Goal: Information Seeking & Learning: Learn about a topic

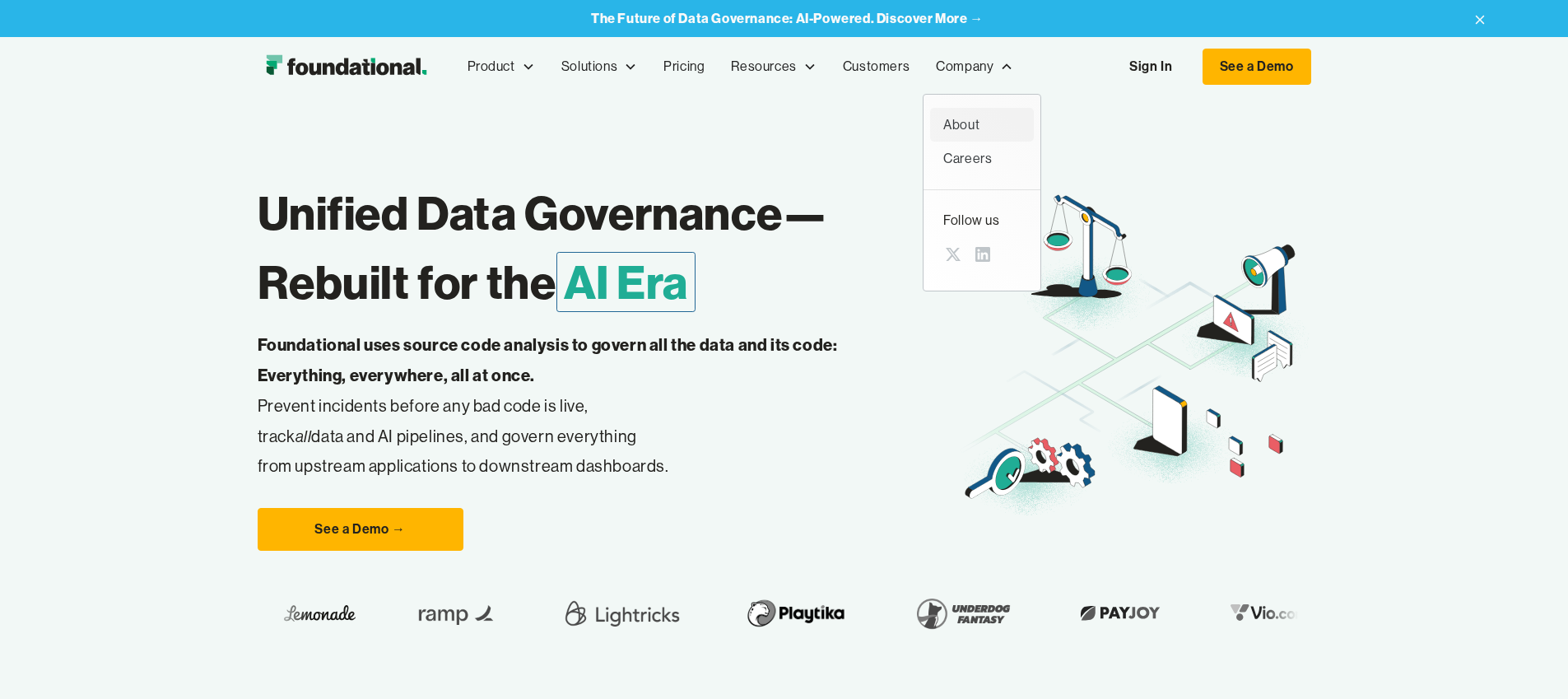
click at [943, 131] on div "About" at bounding box center [981, 125] width 77 height 21
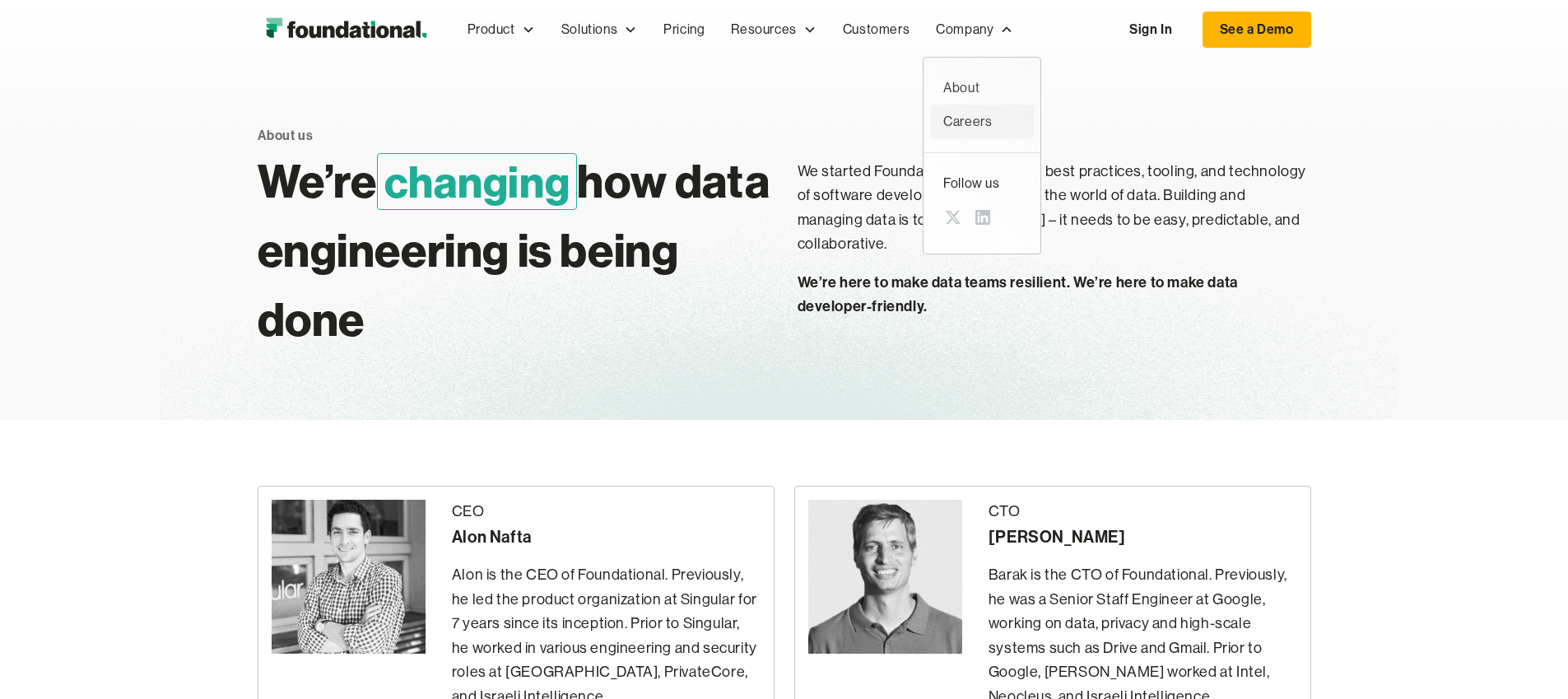
click at [943, 128] on div "Careers" at bounding box center [981, 122] width 77 height 21
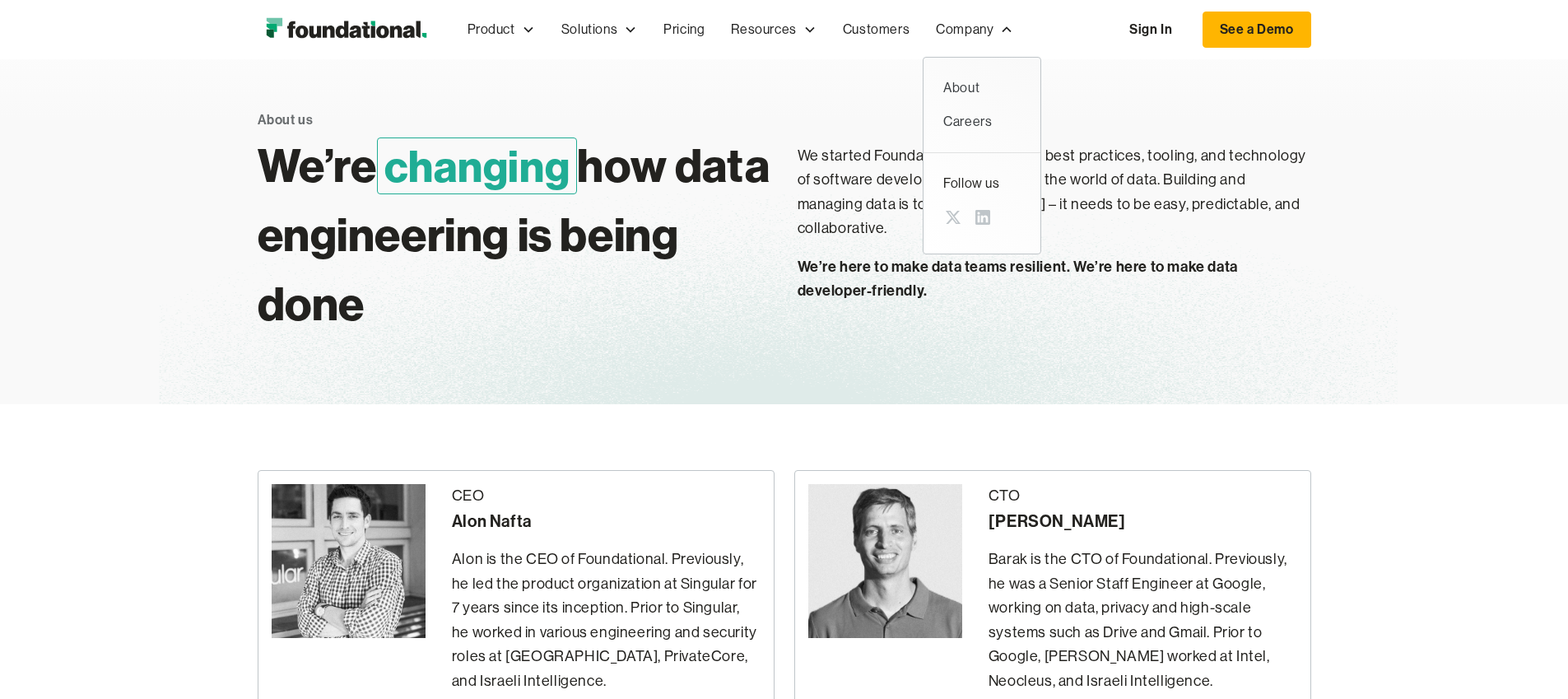
scroll to position [368, 0]
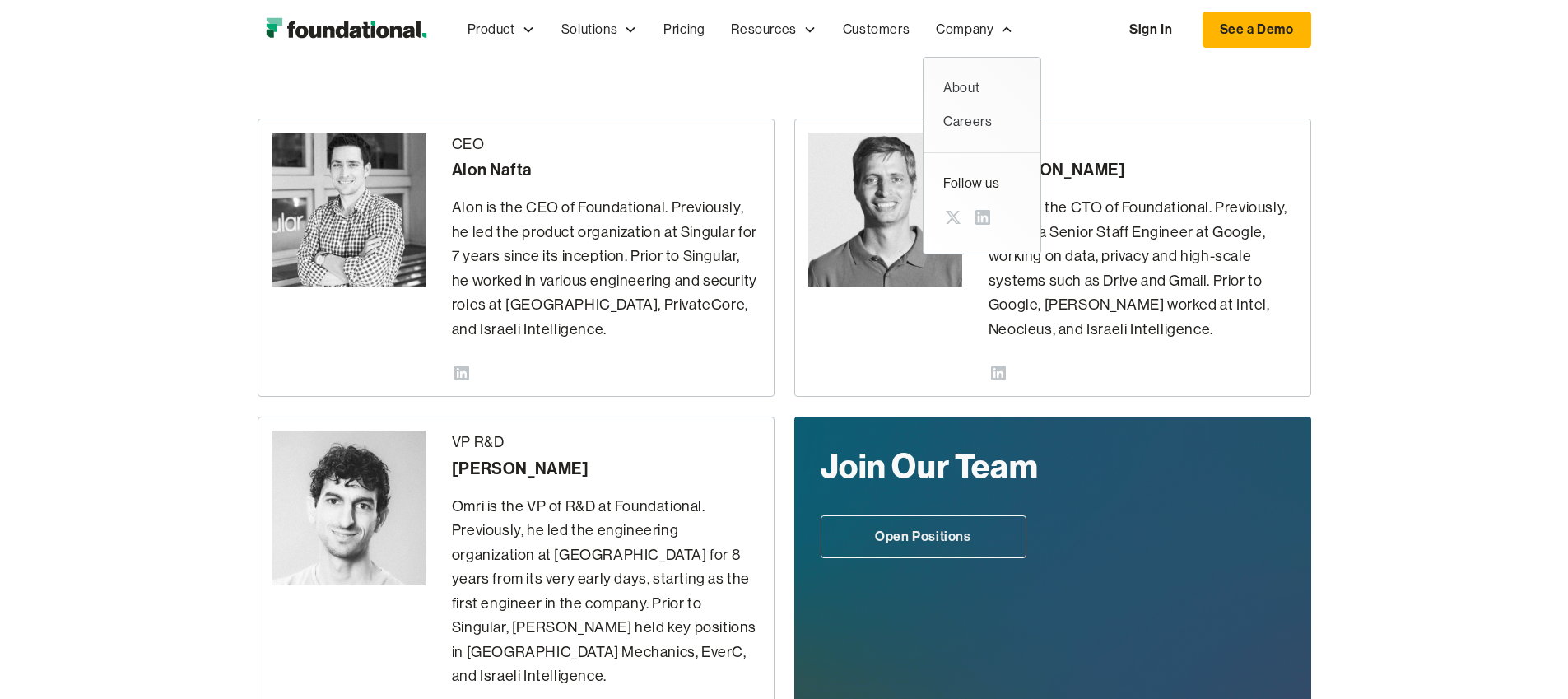
click at [1518, 186] on div "CEO Alon Nafta Alon is the CEO of Foundational. Previously, he led the product …" at bounding box center [784, 431] width 1568 height 757
click at [829, 38] on link "Customers" at bounding box center [875, 30] width 93 height 55
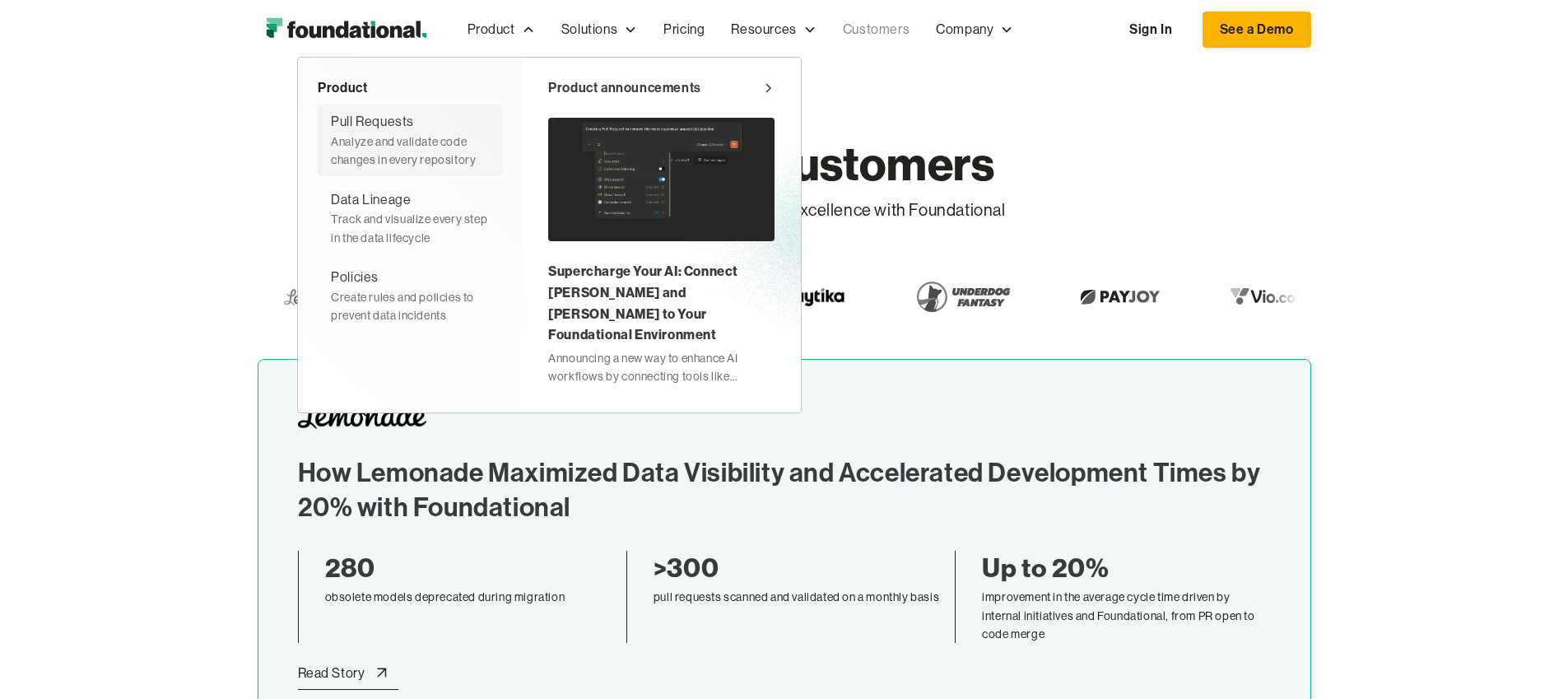
click at [330, 118] on div "Pull Requests Analyze and validate code changes in every repository" at bounding box center [409, 139] width 158 height 58
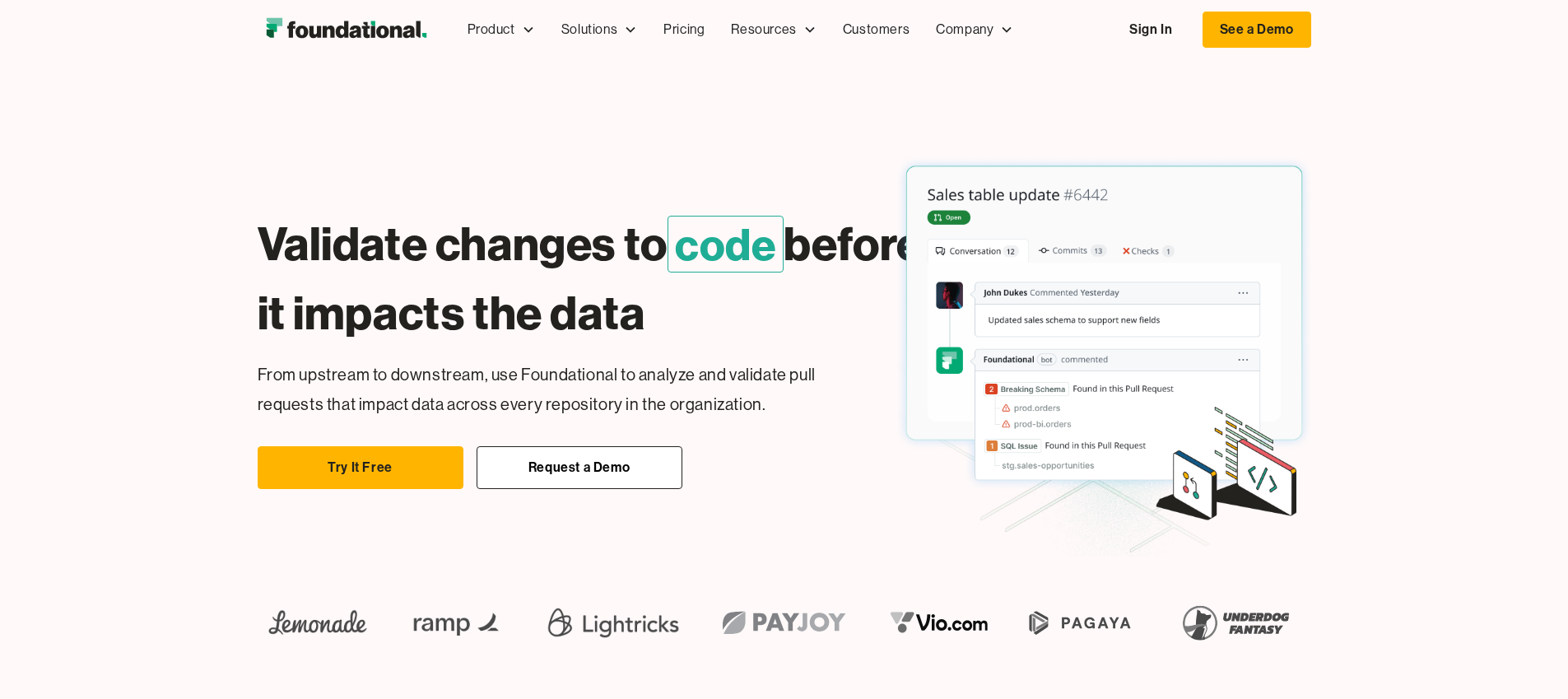
click at [1311, 119] on div "Validate changes to code before it impacts the data Easily change dbt Without b…" at bounding box center [784, 387] width 1053 height 655
